Goal: Task Accomplishment & Management: Manage account settings

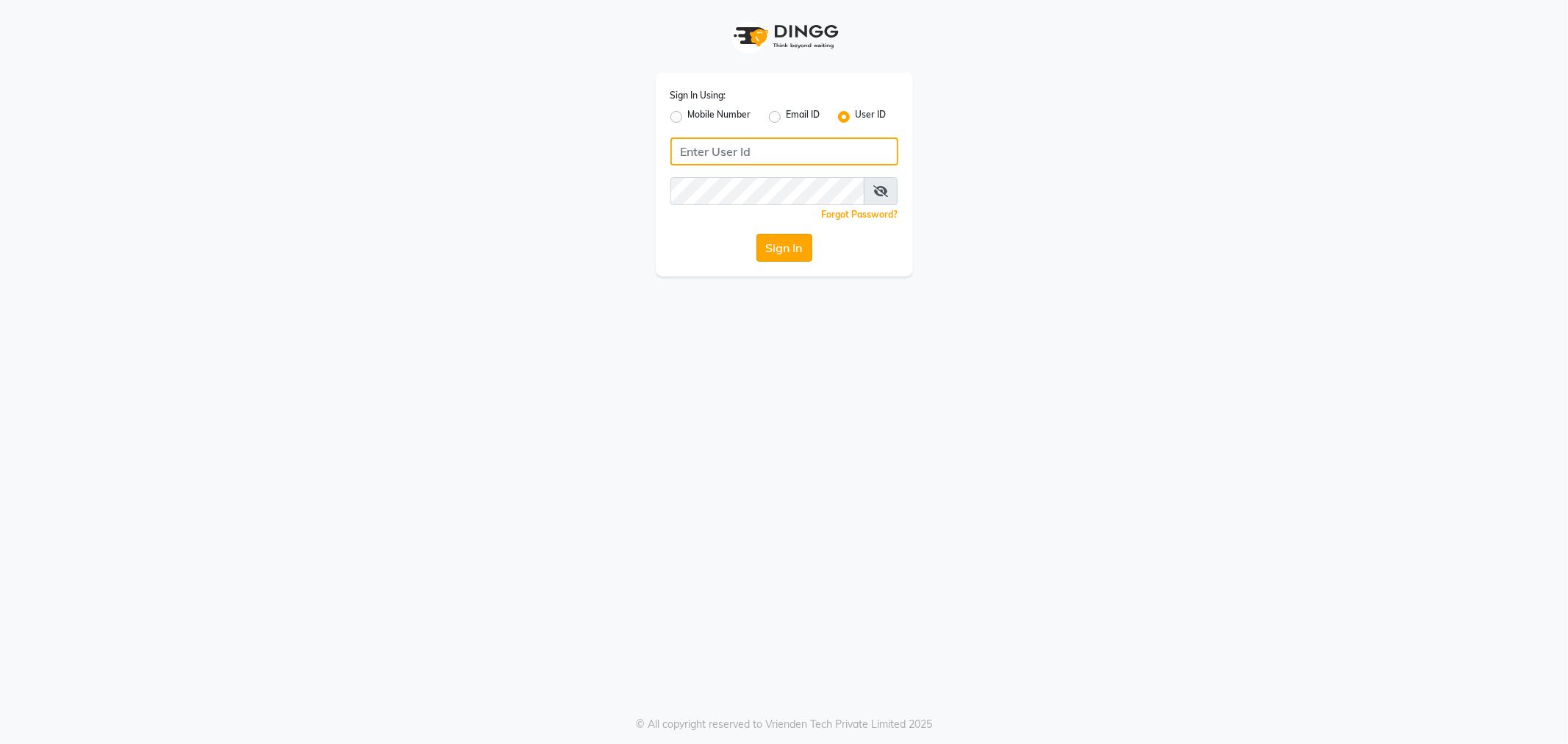
type input "e2360-01"
click at [773, 251] on button "Sign In" at bounding box center [784, 248] width 56 height 28
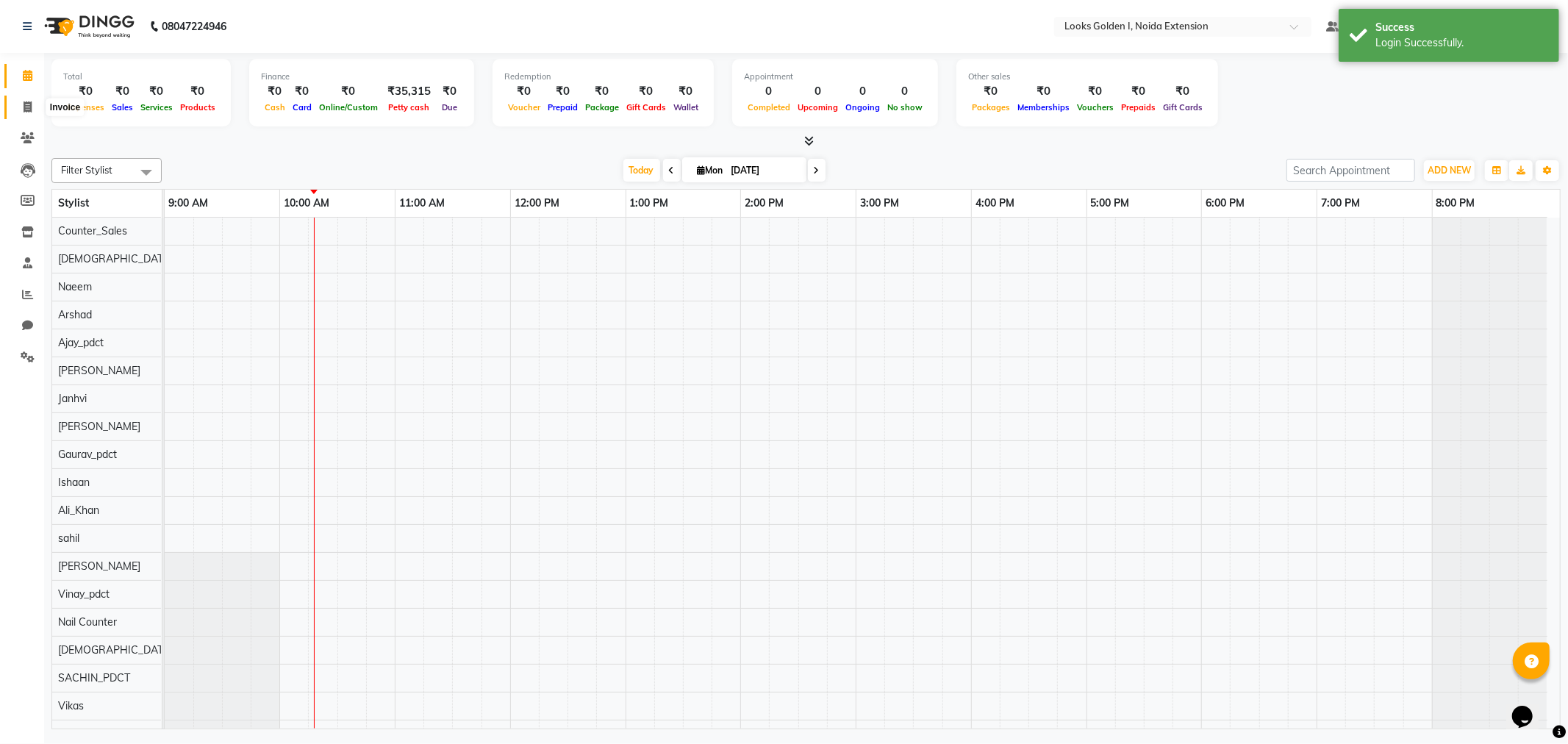
click at [26, 103] on icon at bounding box center [27, 106] width 8 height 11
select select "service"
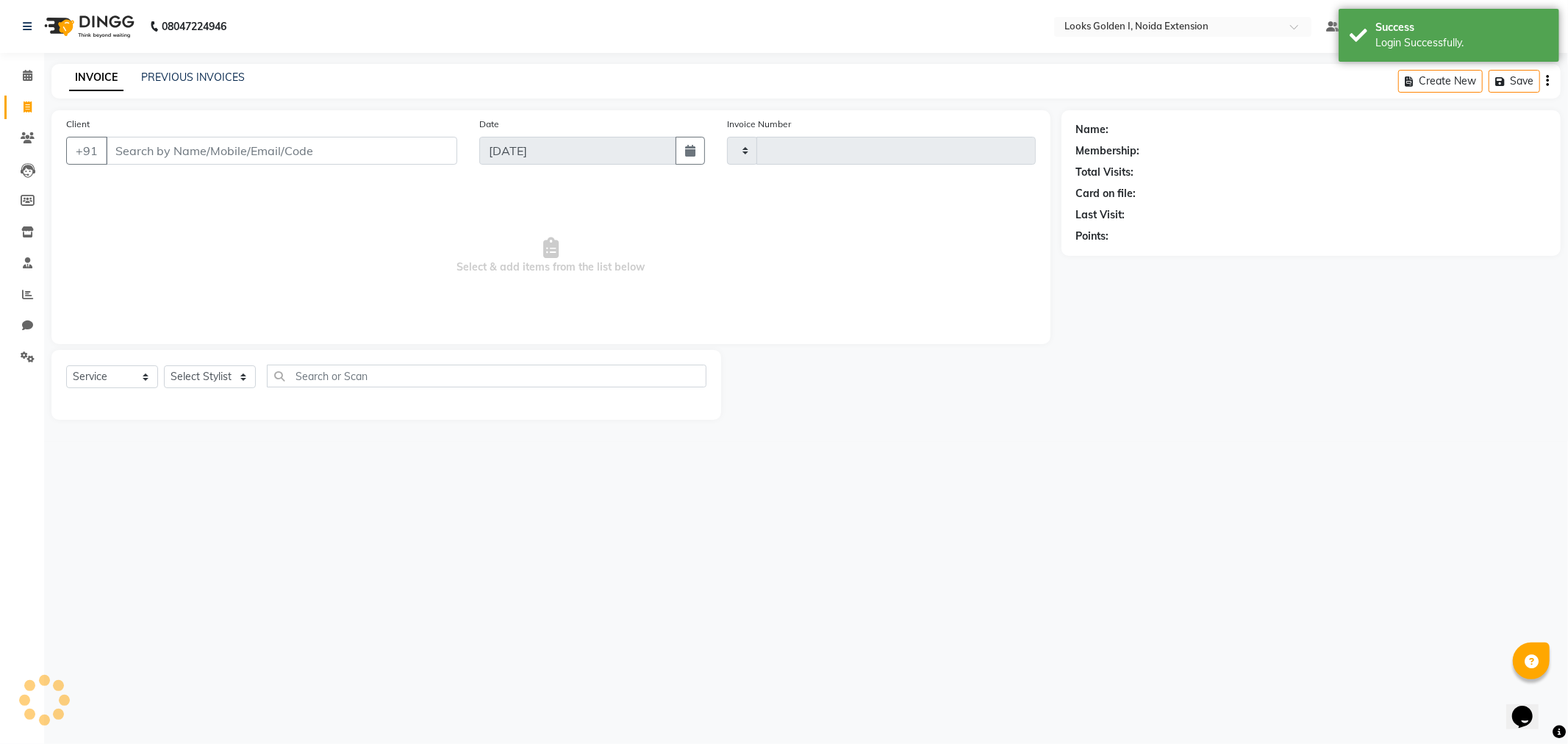
type input "6105"
select select "5508"
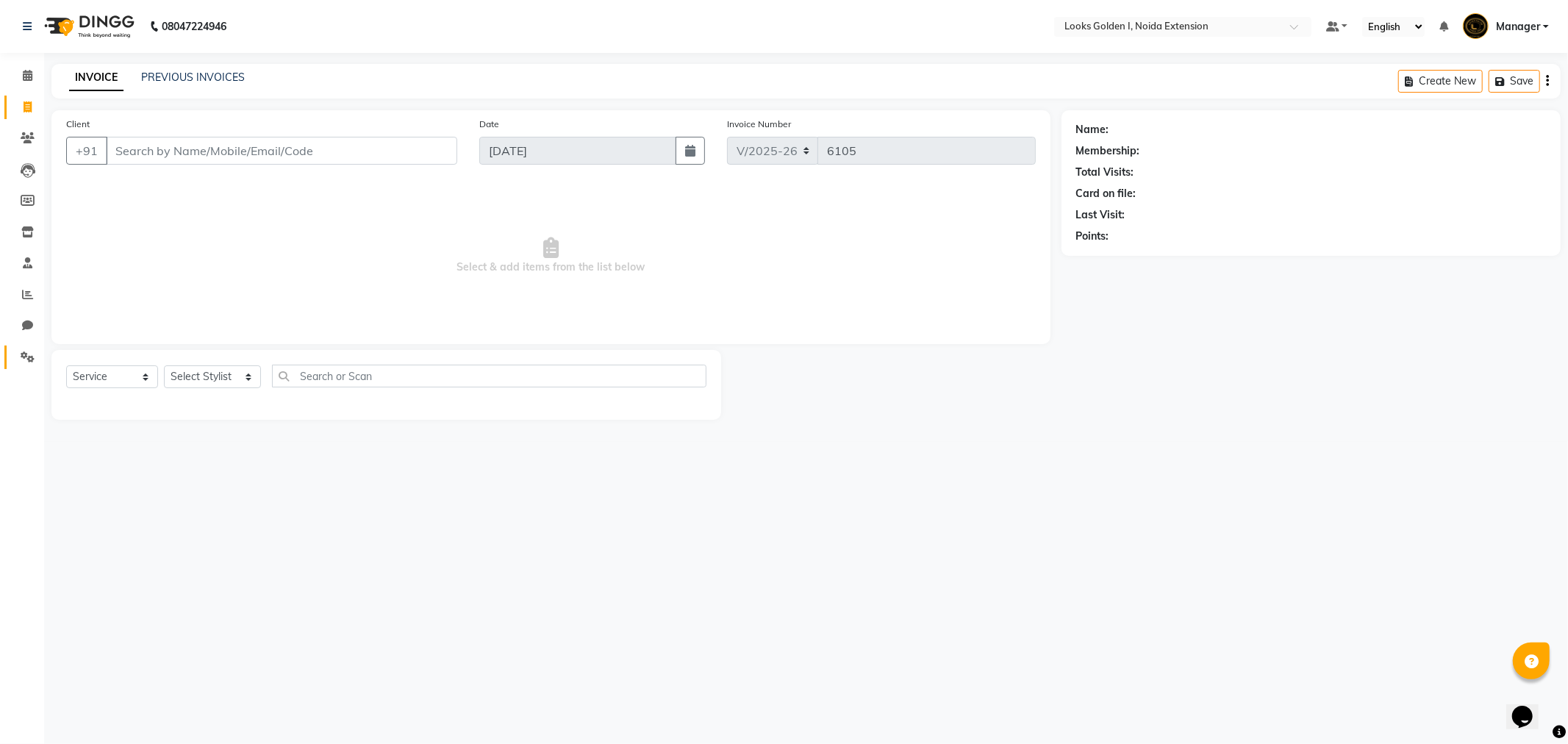
click at [20, 348] on link "Settings" at bounding box center [22, 357] width 35 height 24
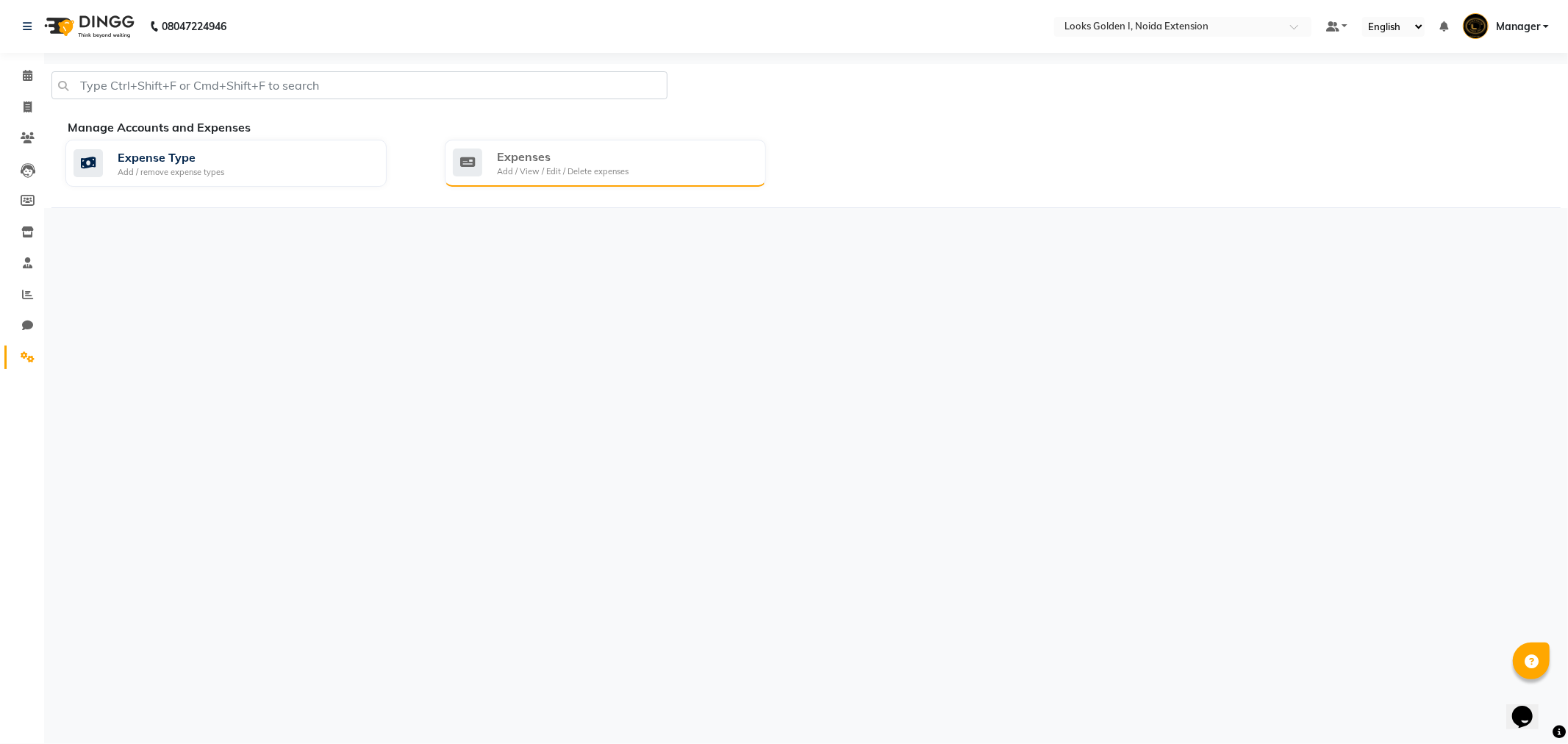
click at [546, 155] on div "Expenses" at bounding box center [563, 157] width 132 height 18
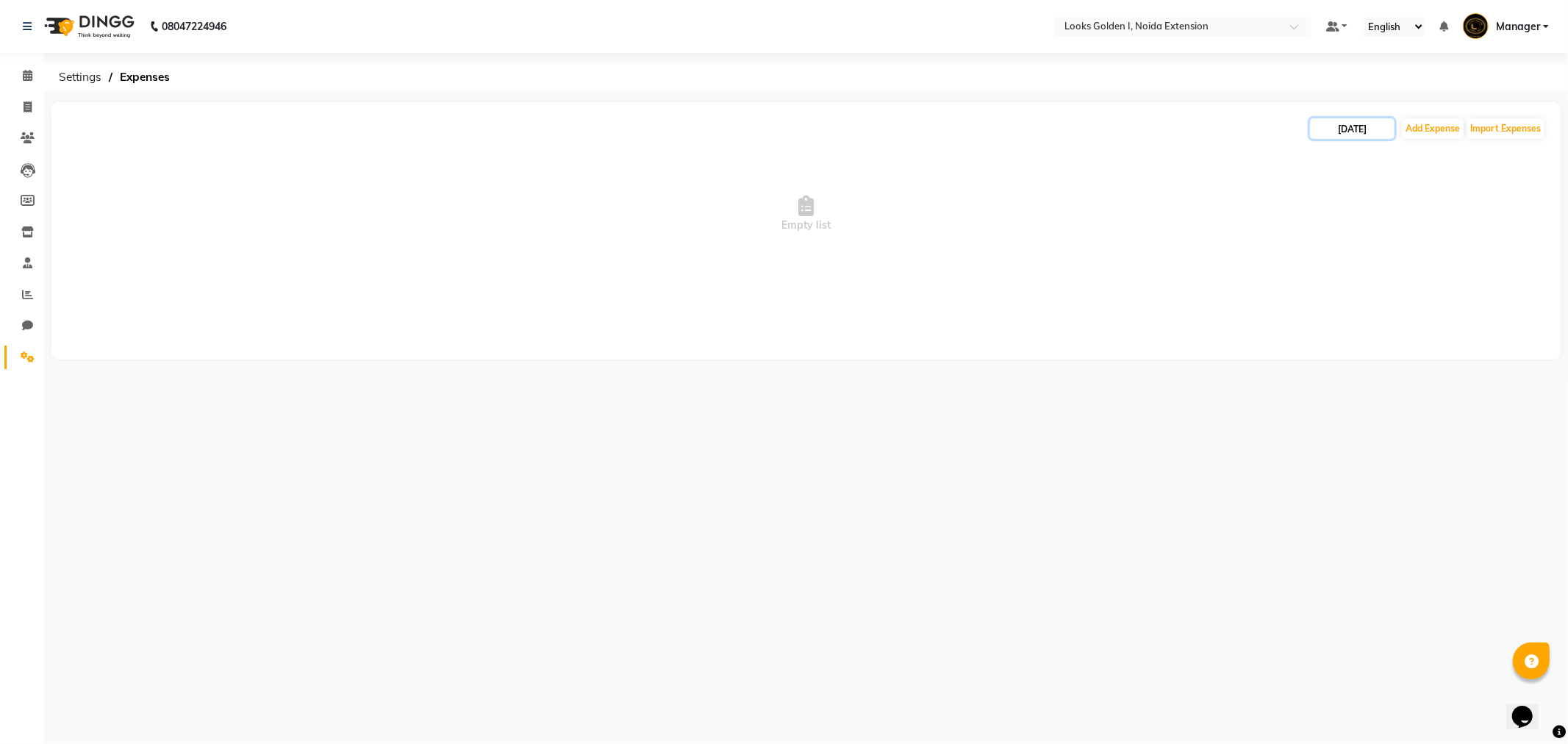
click at [1326, 127] on input "[DATE]" at bounding box center [1352, 128] width 85 height 20
select select "9"
select select "2025"
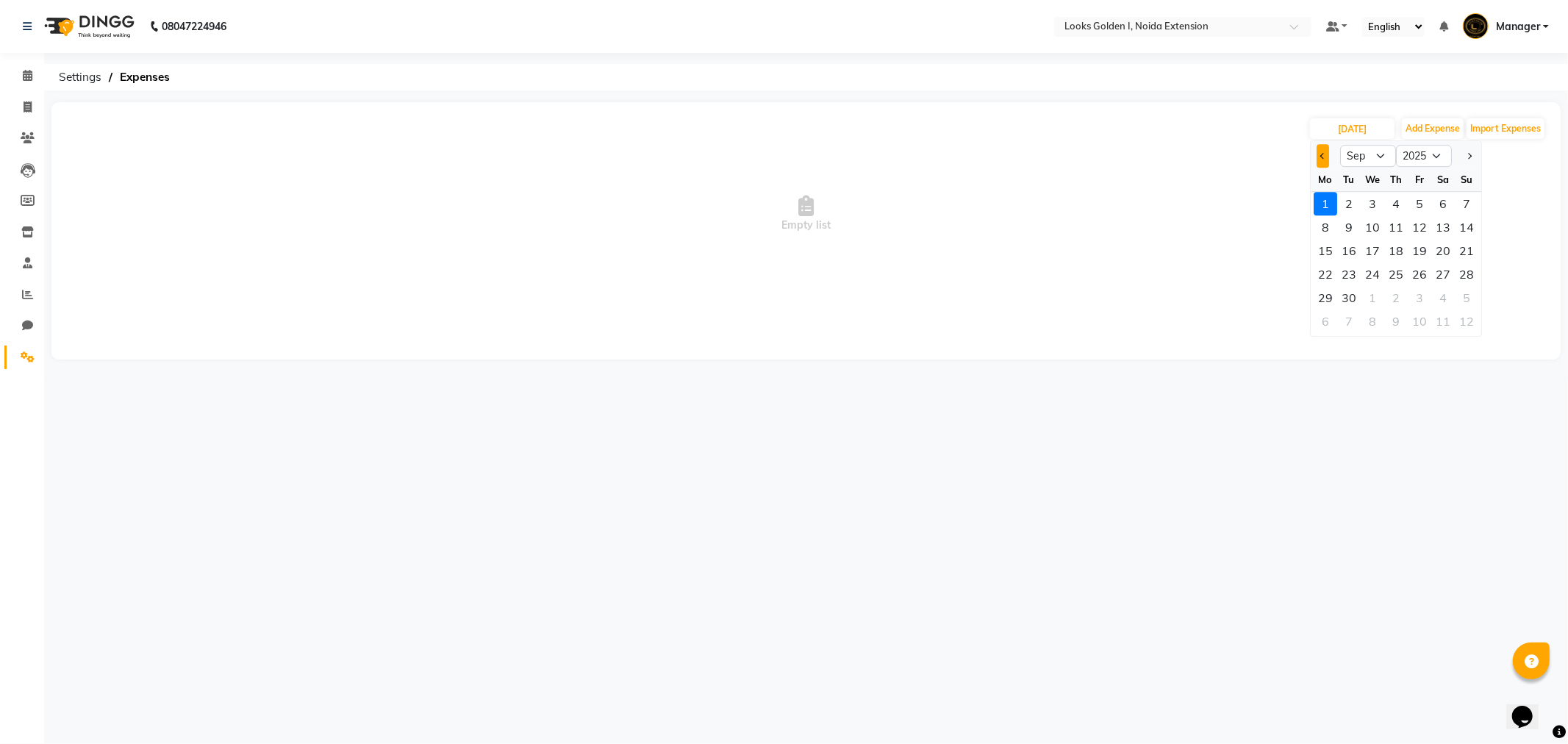
click at [1328, 157] on button "Previous month" at bounding box center [1322, 156] width 13 height 23
select select "8"
click at [1463, 295] on div "31" at bounding box center [1467, 297] width 23 height 23
type input "[DATE]"
